Goal: Find specific page/section: Find specific page/section

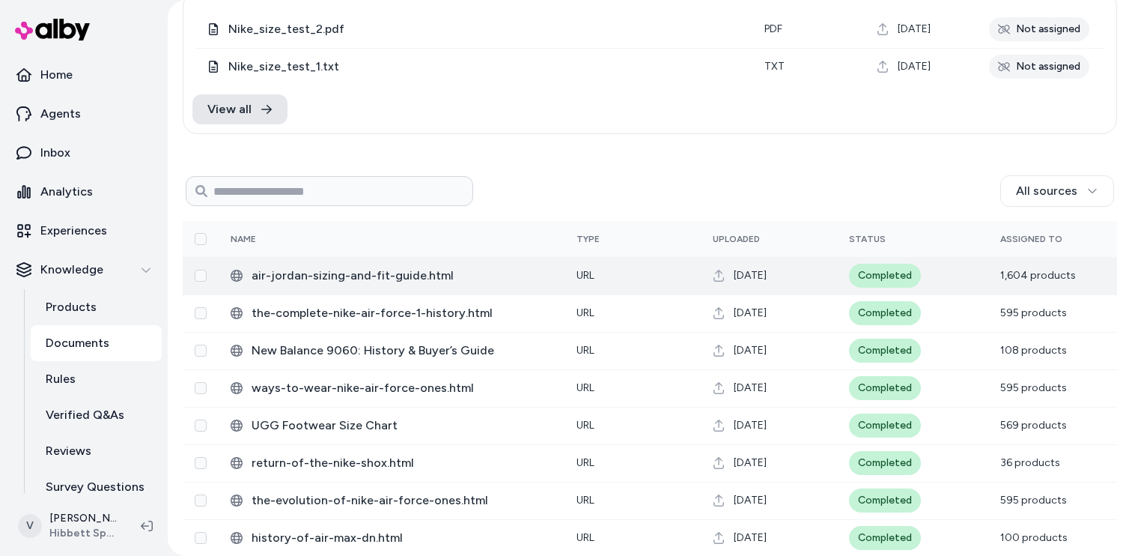
scroll to position [120, 0]
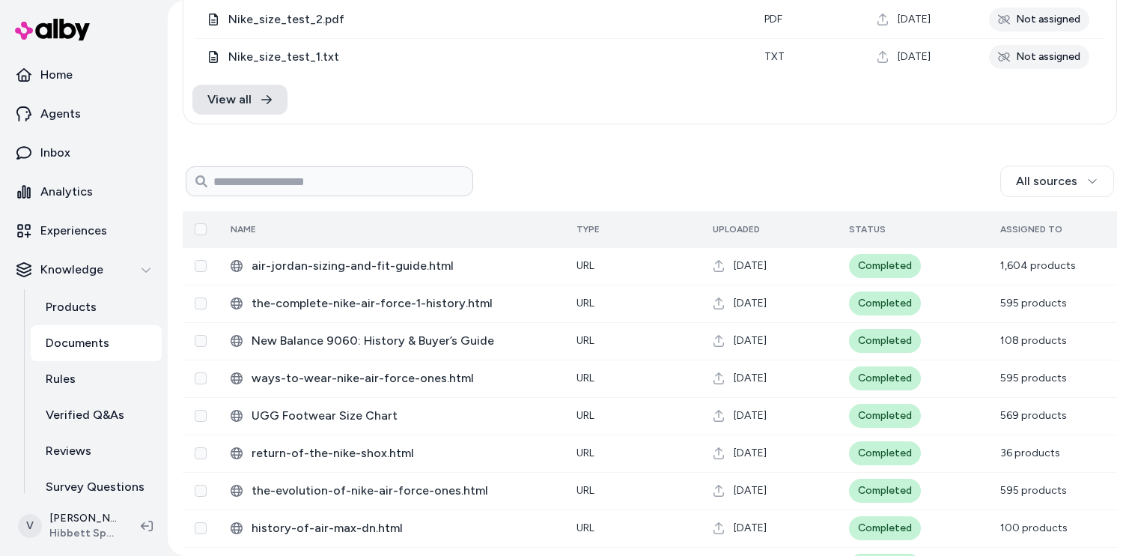
click at [246, 231] on div "Name" at bounding box center [287, 229] width 112 height 12
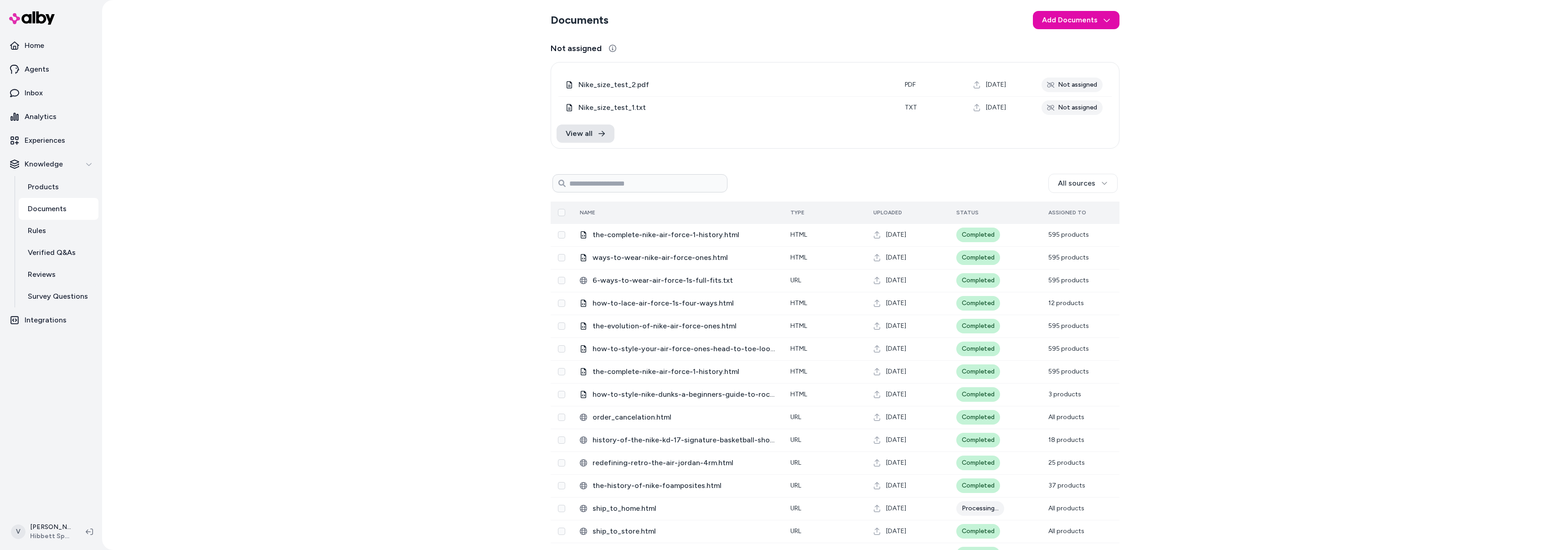
click at [587, 211] on div "Name" at bounding box center [614, 213] width 68 height 7
click at [584, 211] on div "Name" at bounding box center [614, 213] width 68 height 7
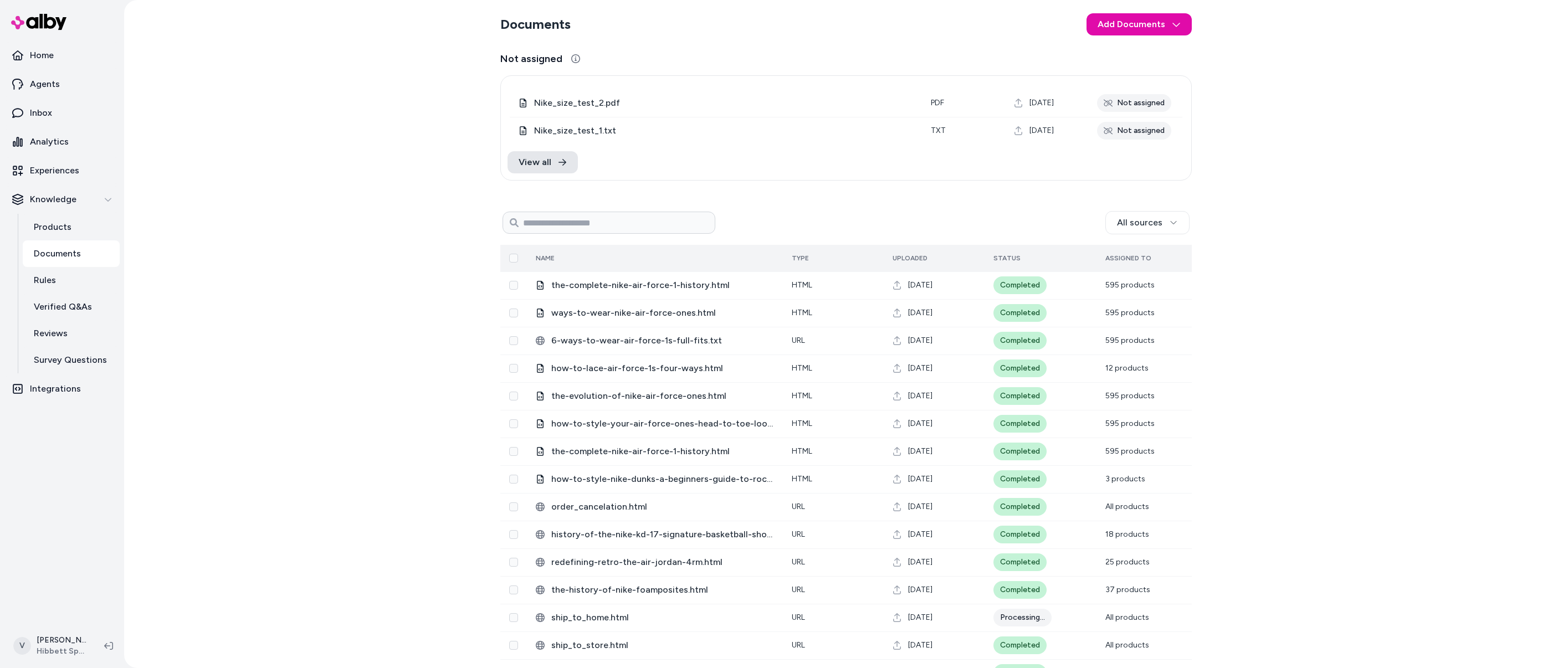
click at [547, 259] on div "Name" at bounding box center [577, 258] width 83 height 9
click at [541, 260] on div "Name" at bounding box center [577, 258] width 83 height 9
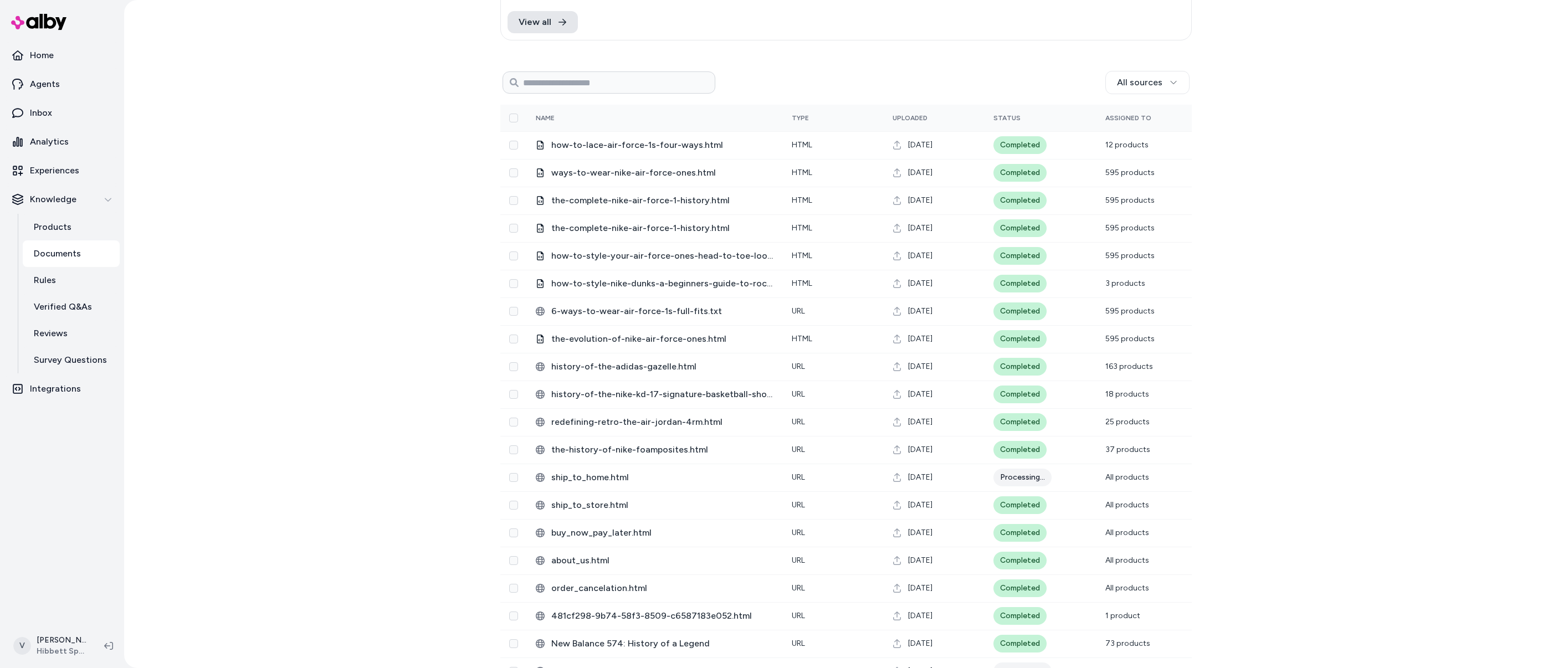
scroll to position [107, 0]
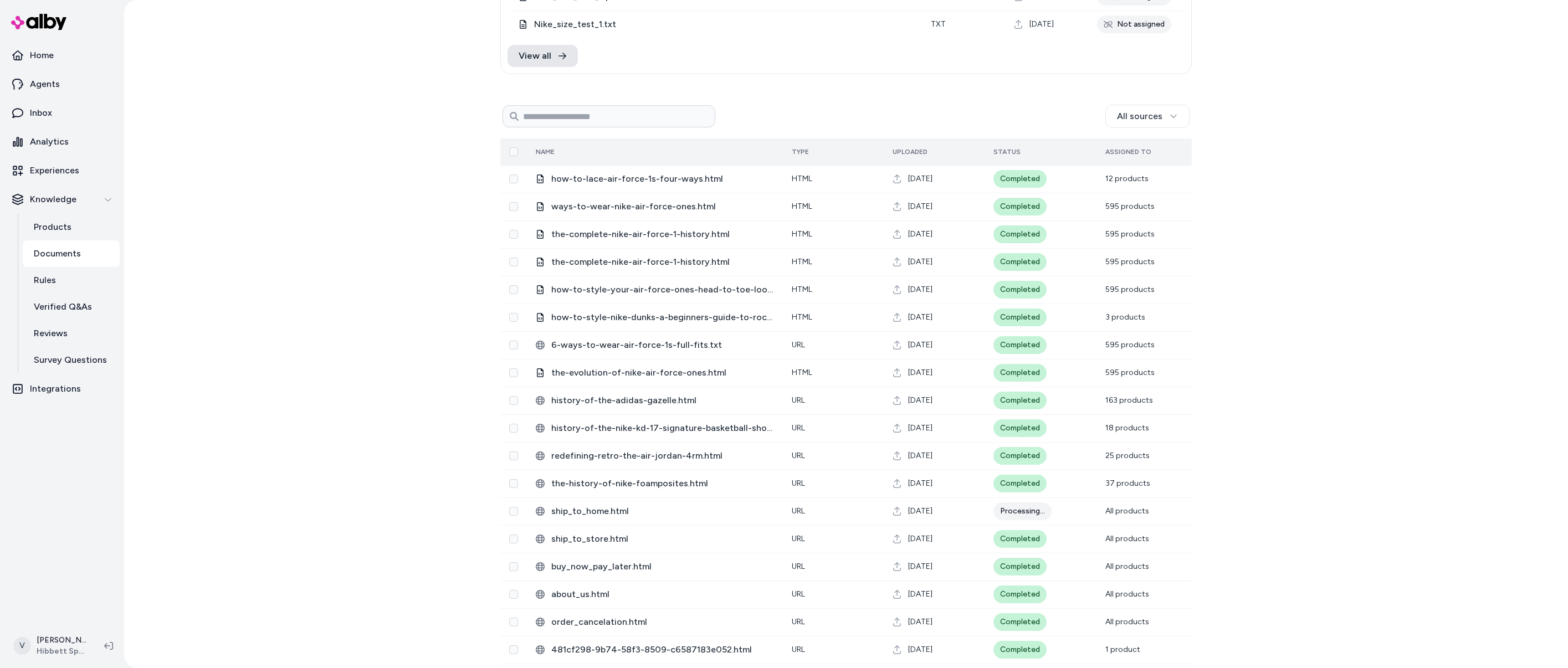
click at [915, 152] on span "Uploaded" at bounding box center [909, 152] width 35 height 7
click at [909, 151] on span "Uploaded" at bounding box center [909, 152] width 35 height 7
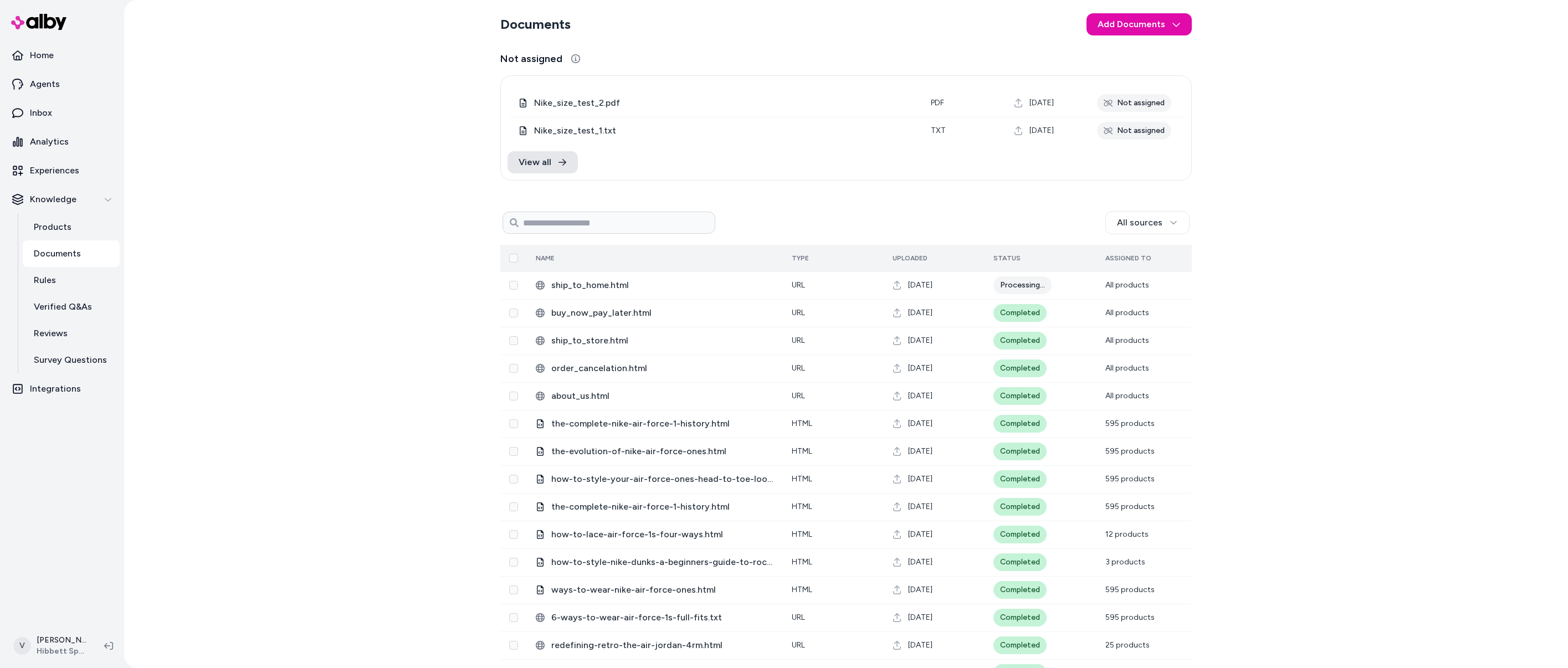
click at [912, 258] on span "Uploaded" at bounding box center [909, 258] width 35 height 7
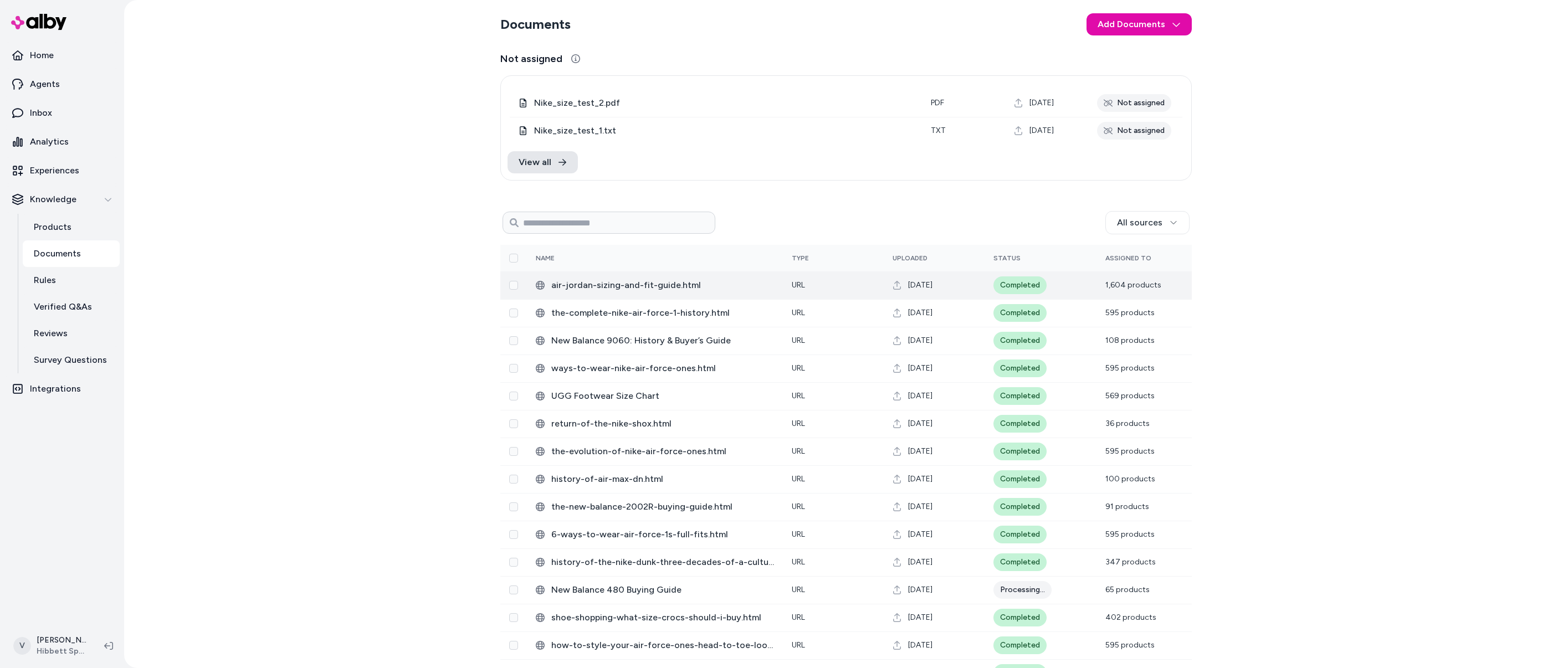
click at [666, 283] on span "air-jordan-sizing-and-fit-guide.html" at bounding box center [662, 286] width 223 height 13
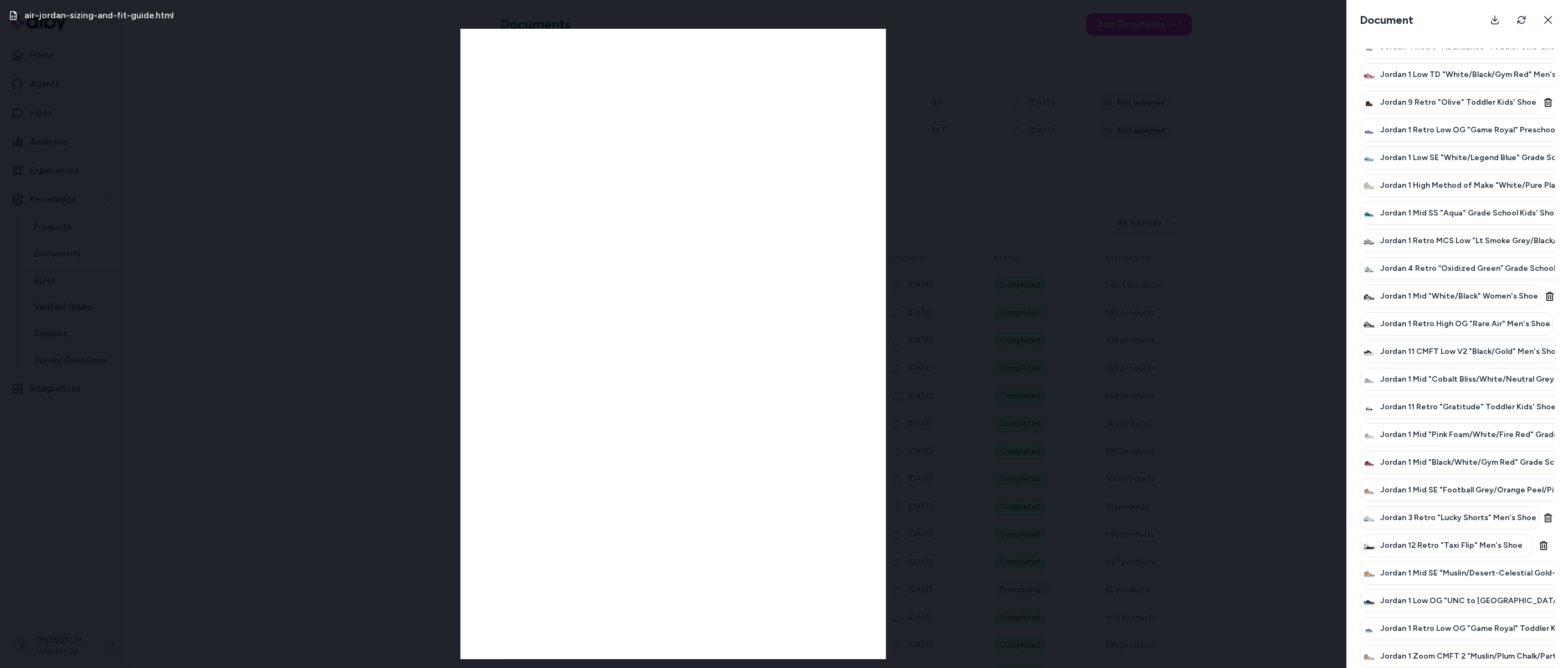
scroll to position [1137, 0]
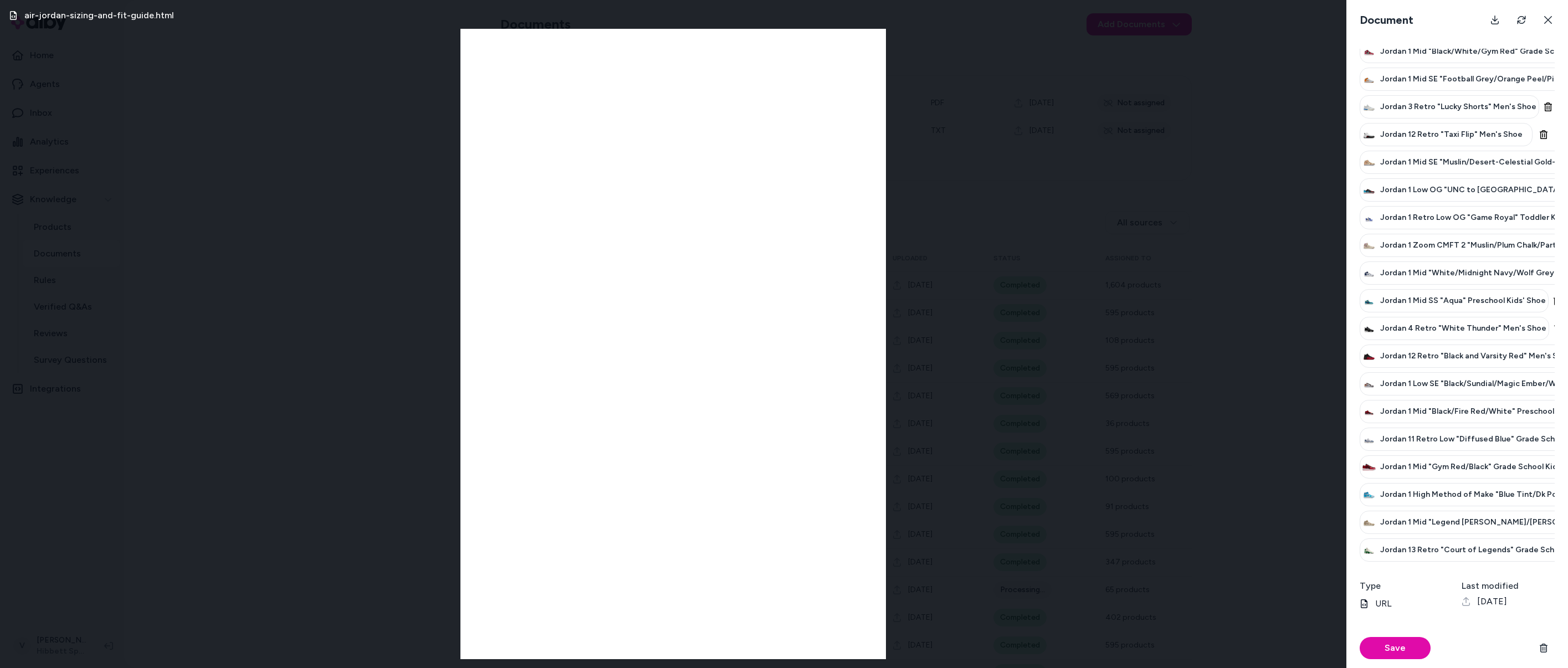
click at [1126, 520] on div "air-jordan-sizing-and-fit-guide.html" at bounding box center [673, 334] width 1347 height 668
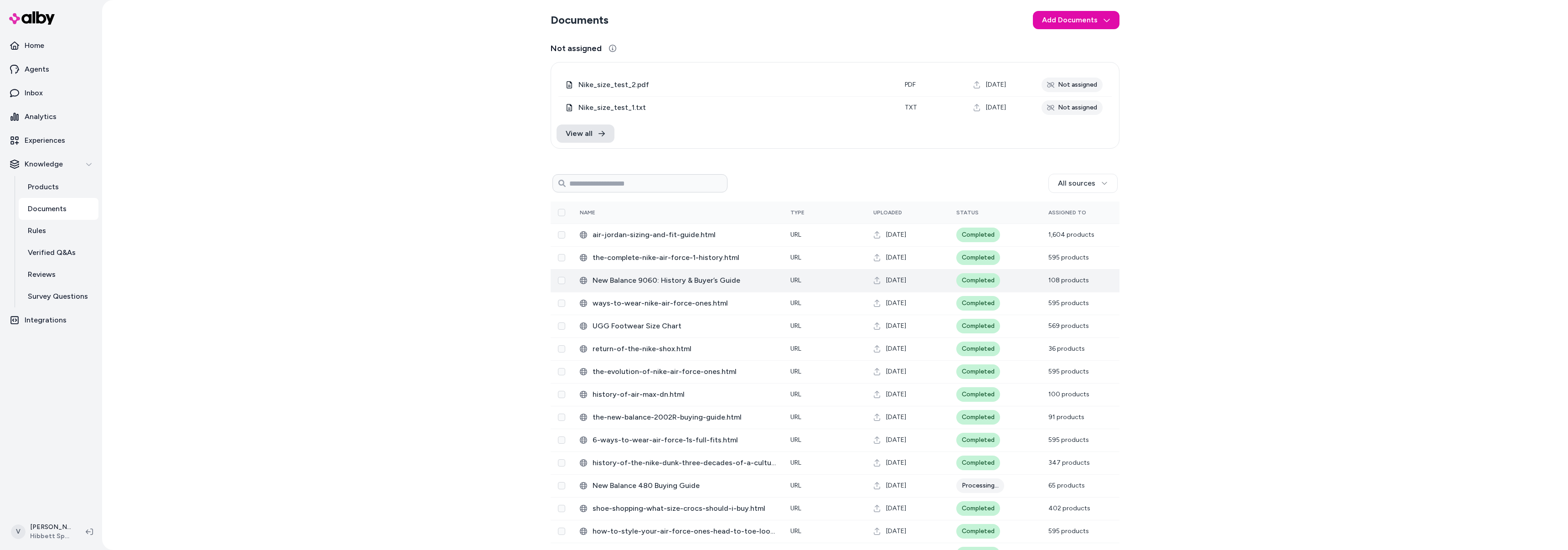
click at [627, 275] on span "New Balance 9060: History & Buyer’s Guide" at bounding box center [684, 281] width 183 height 11
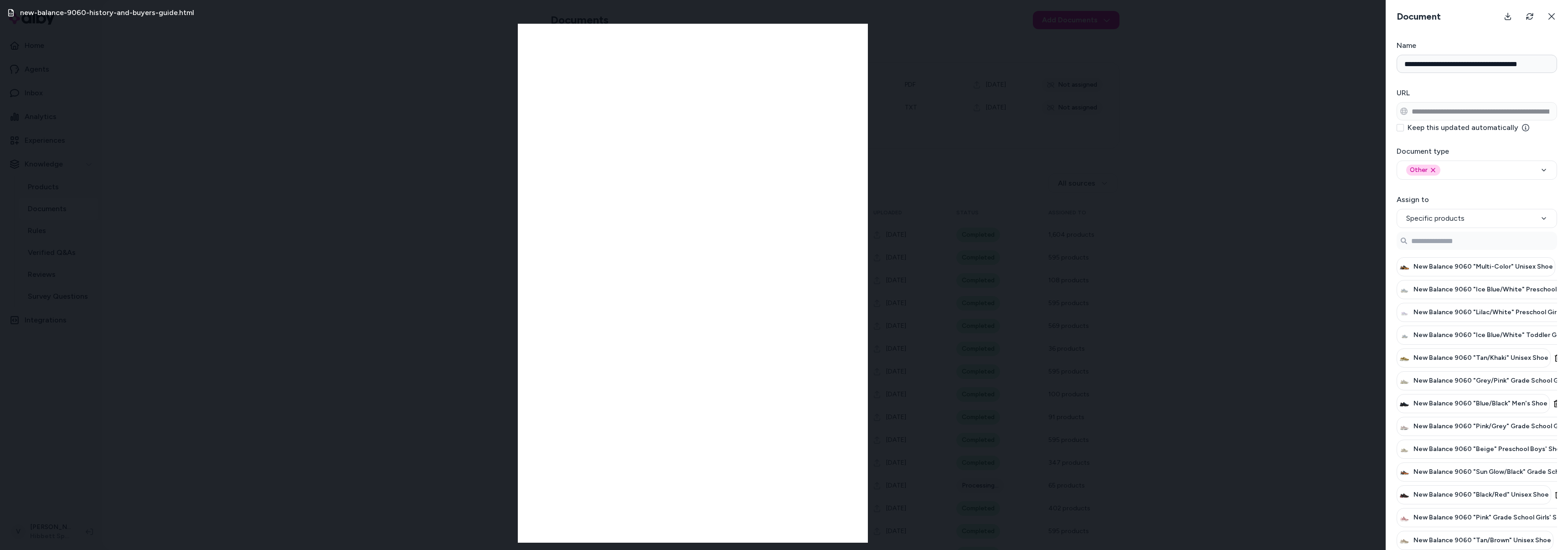
click at [965, 152] on div "new-balance-9060-history-and-buyers-guide.html" at bounding box center [693, 275] width 1385 height 550
click at [1556, 18] on button at bounding box center [1552, 16] width 18 height 18
